Goal: Information Seeking & Learning: Understand process/instructions

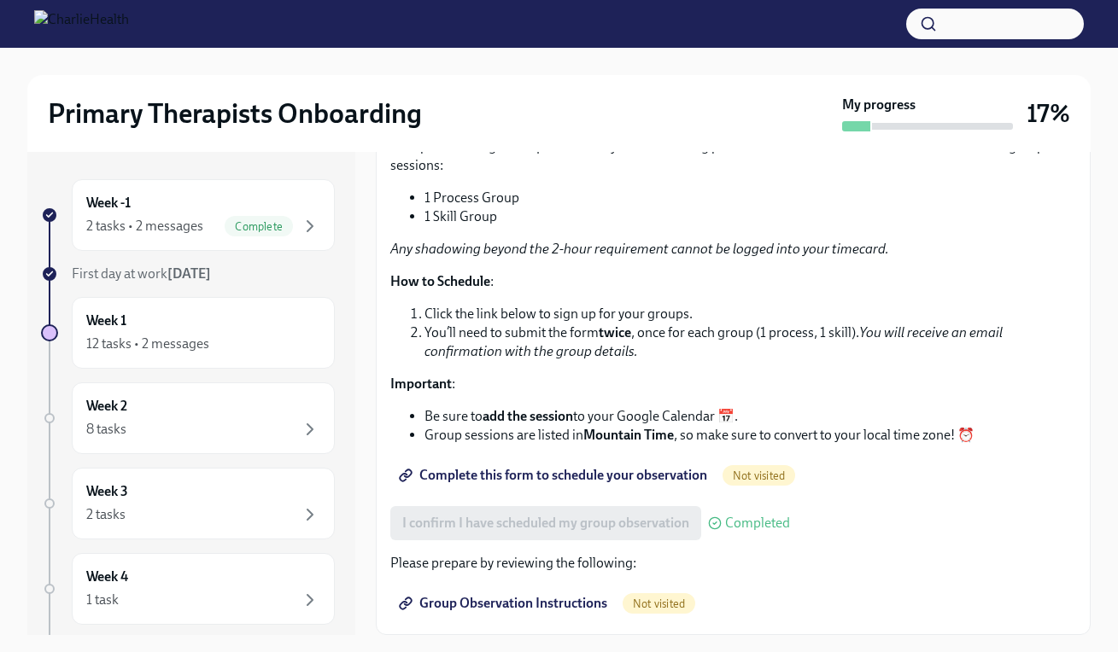
scroll to position [31, 0]
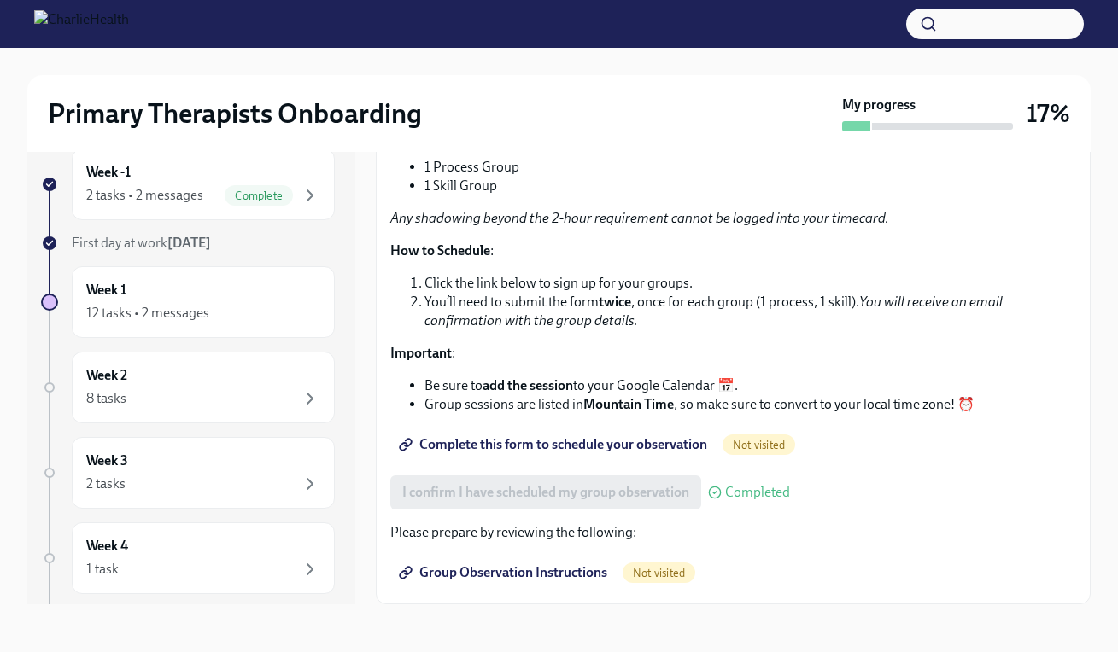
click at [581, 573] on span "Group Observation Instructions" at bounding box center [504, 572] width 205 height 17
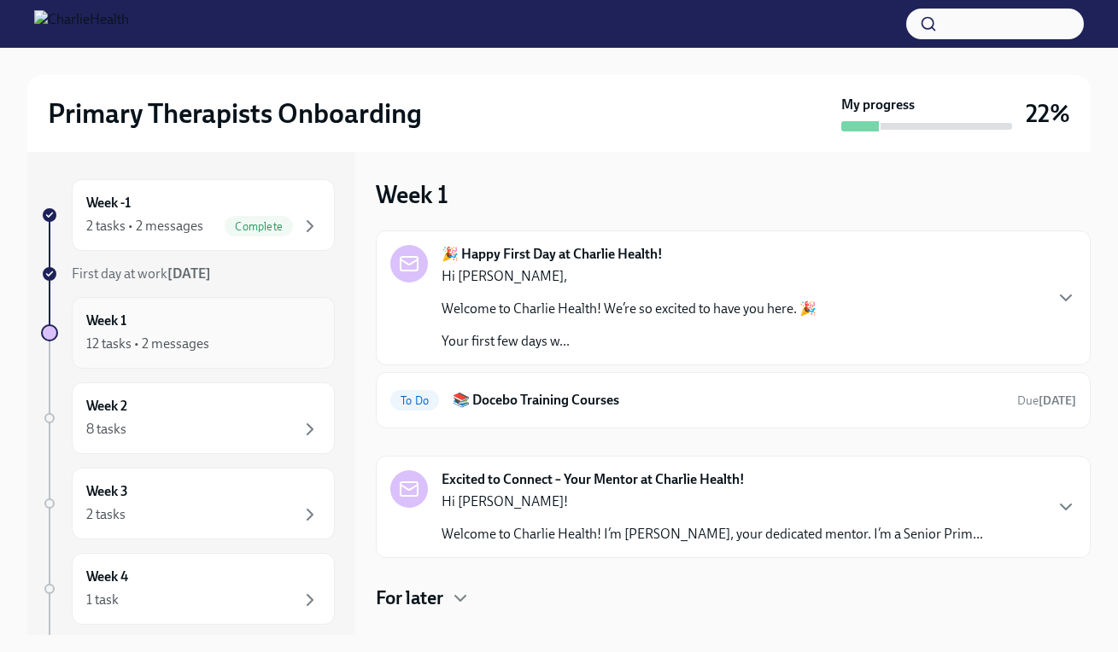
click at [225, 357] on div "Week 1 12 tasks • 2 messages" at bounding box center [203, 333] width 263 height 72
click at [575, 399] on h6 "📚 Docebo Training Courses" at bounding box center [728, 400] width 551 height 19
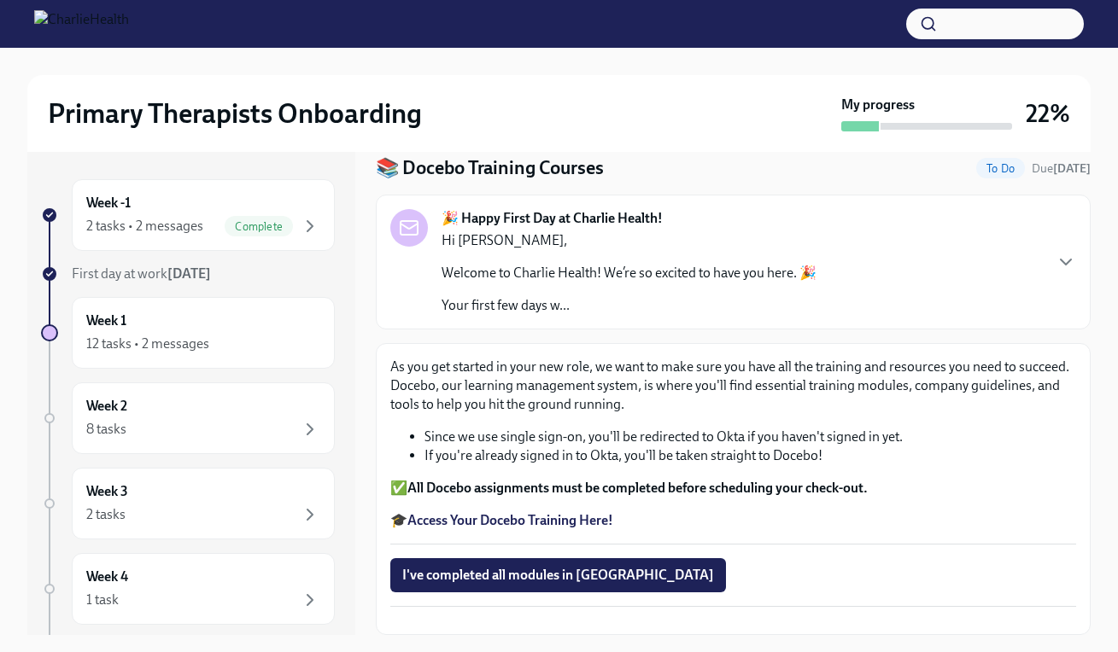
scroll to position [31, 0]
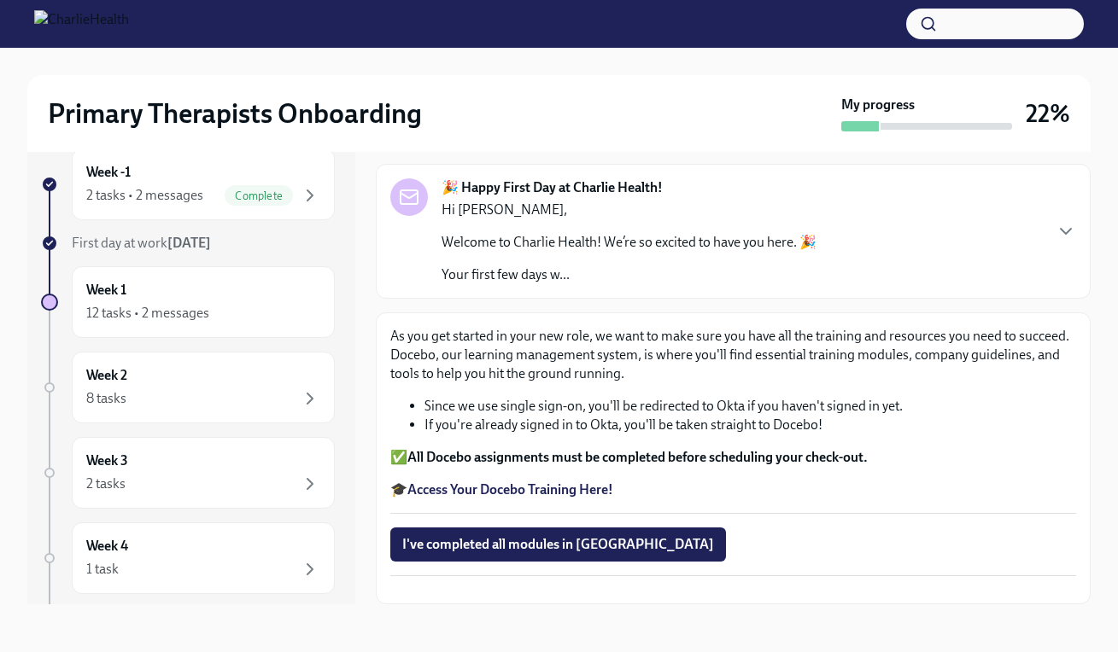
click at [301, 2] on div at bounding box center [559, 24] width 1118 height 48
click at [393, 2] on div at bounding box center [559, 24] width 1118 height 48
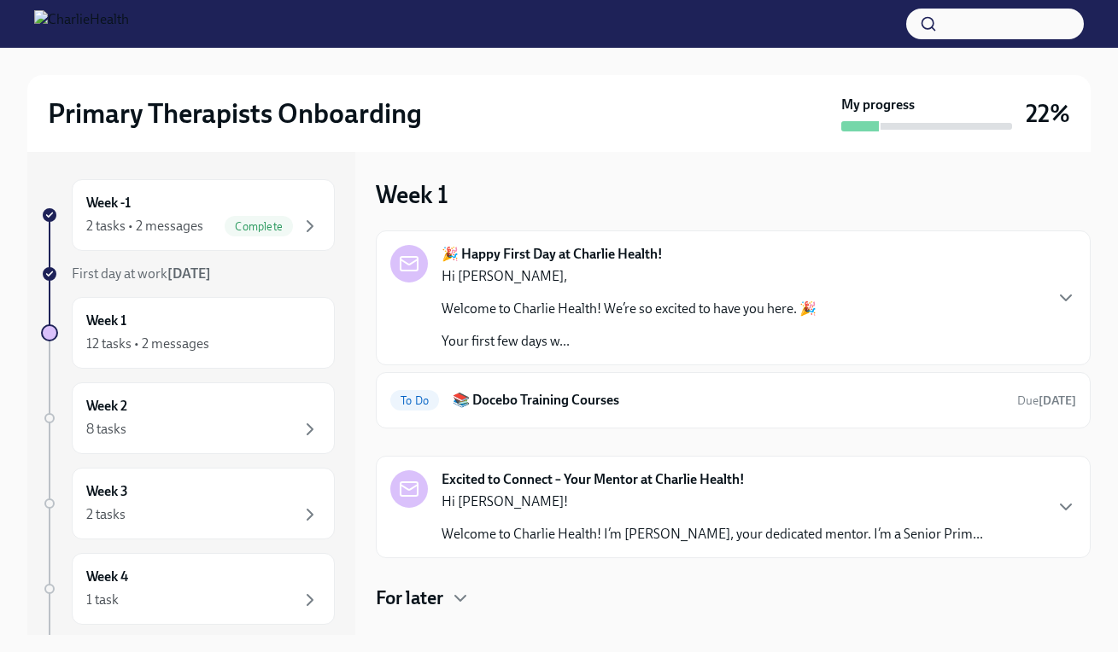
scroll to position [91, 0]
